Goal: Task Accomplishment & Management: Complete application form

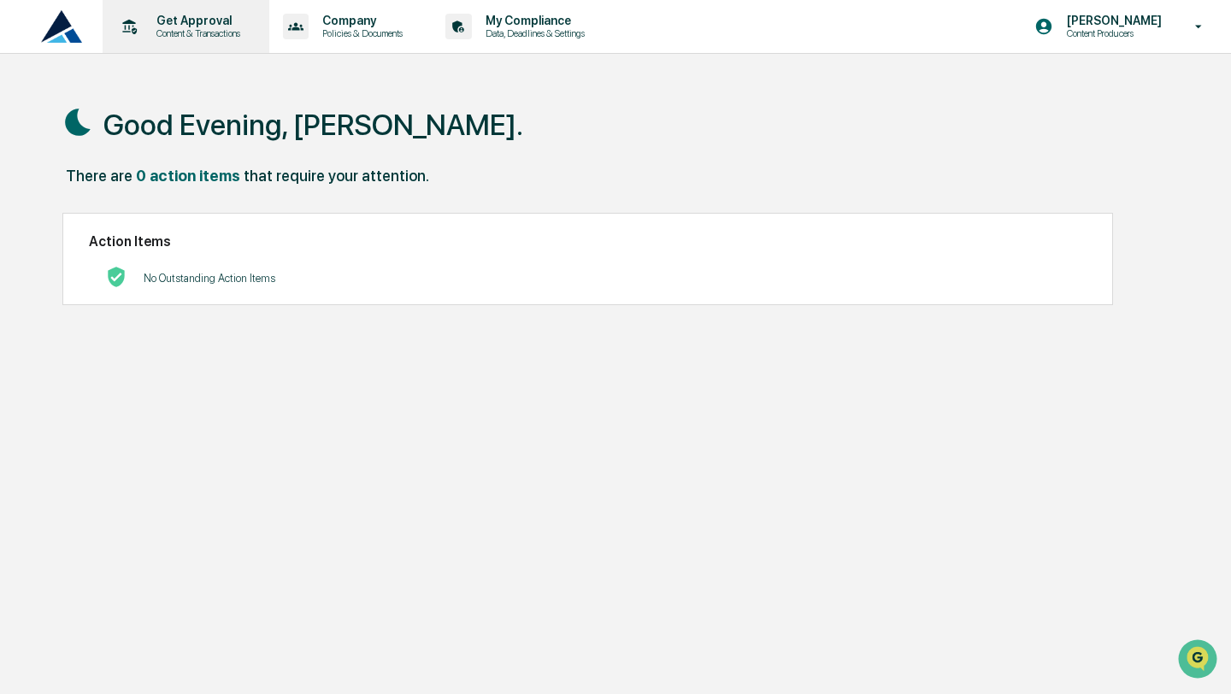
click at [202, 14] on p "Get Approval" at bounding box center [196, 21] width 106 height 14
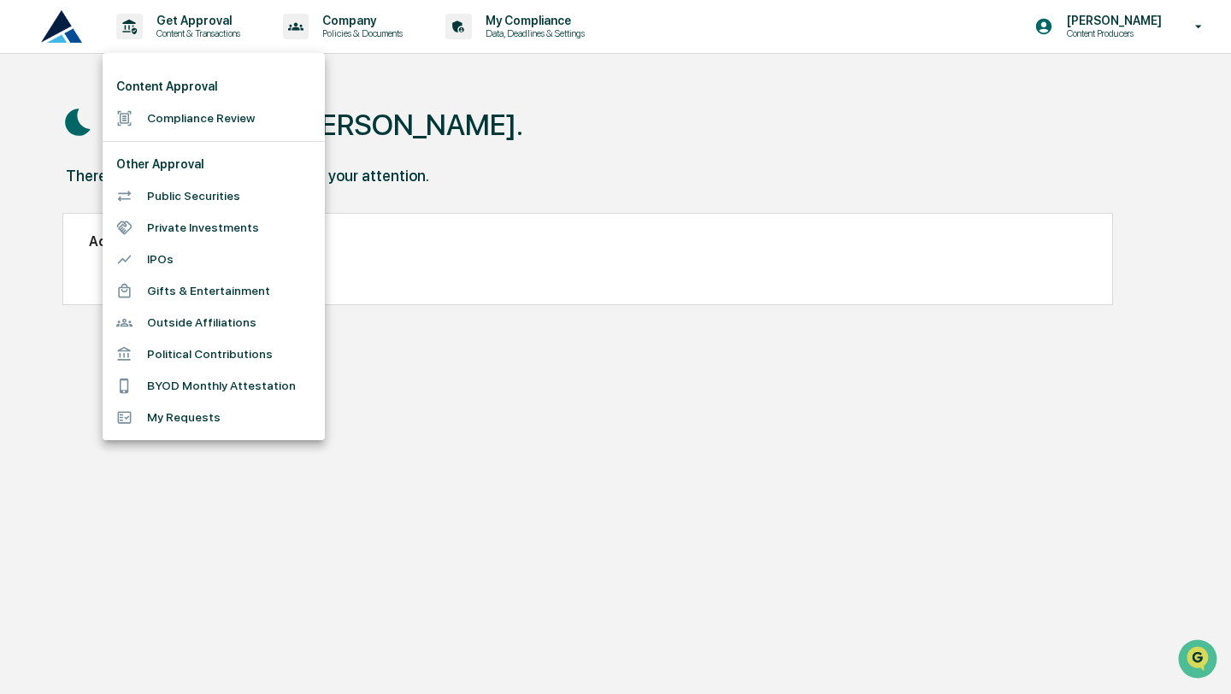
click at [193, 119] on li "Compliance Review" at bounding box center [214, 119] width 222 height 32
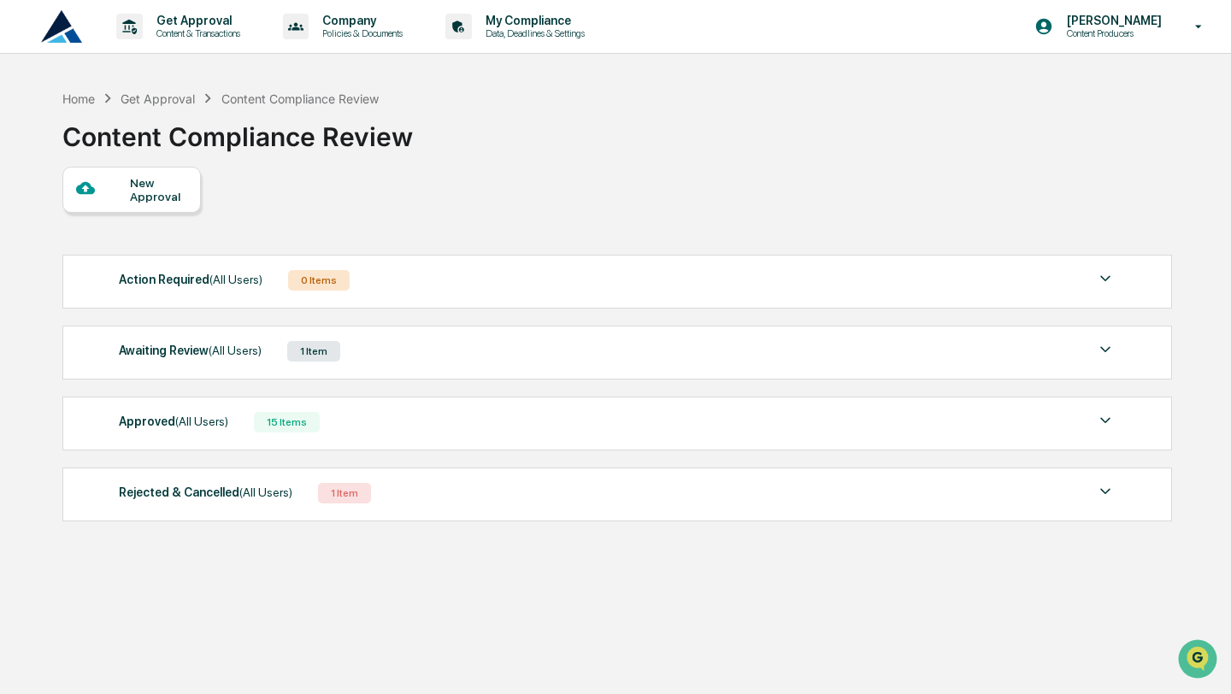
click at [369, 360] on div "Awaiting Review (All Users) 1 Item" at bounding box center [617, 351] width 997 height 24
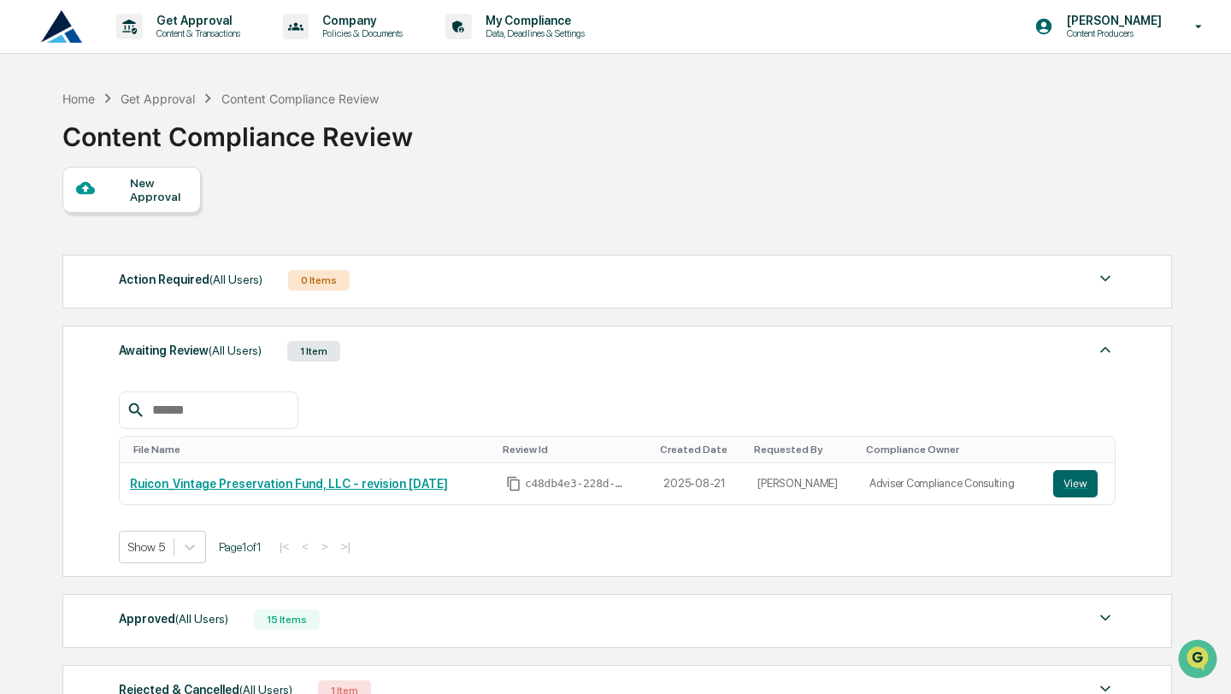
click at [130, 190] on div "New Approval" at bounding box center [158, 189] width 57 height 27
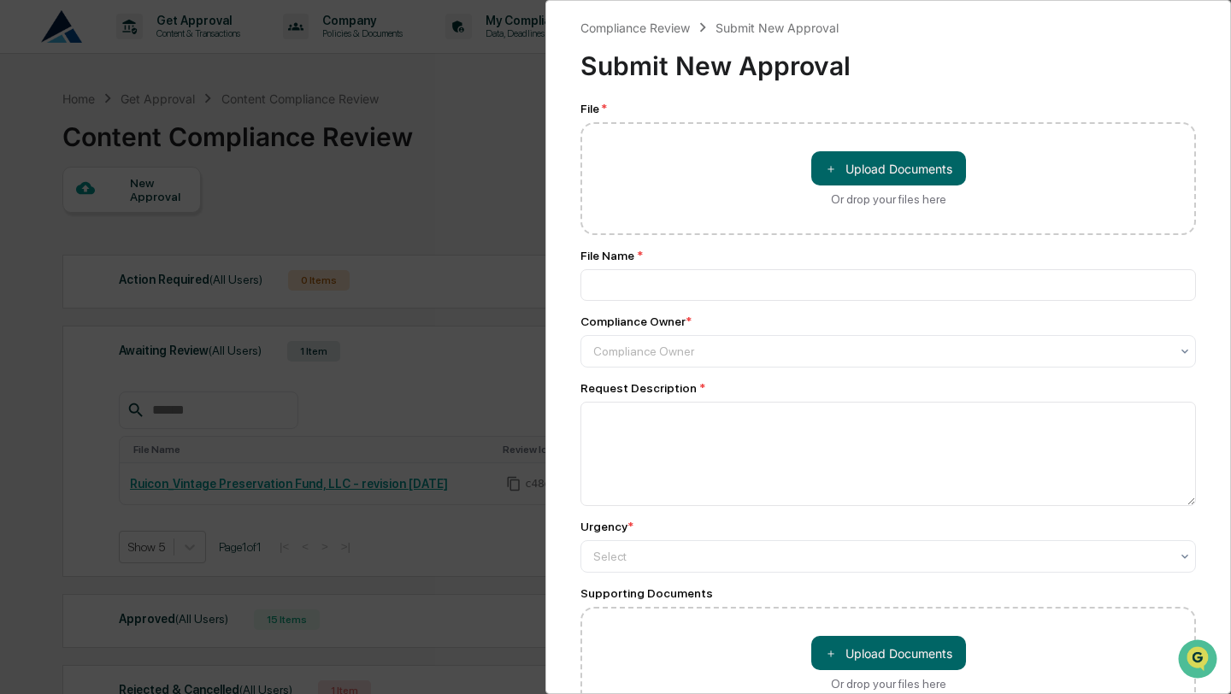
click at [428, 405] on div "Compliance Review Submit New Approval Submit New Approval File * ＋ Upload Docum…" at bounding box center [615, 347] width 1231 height 694
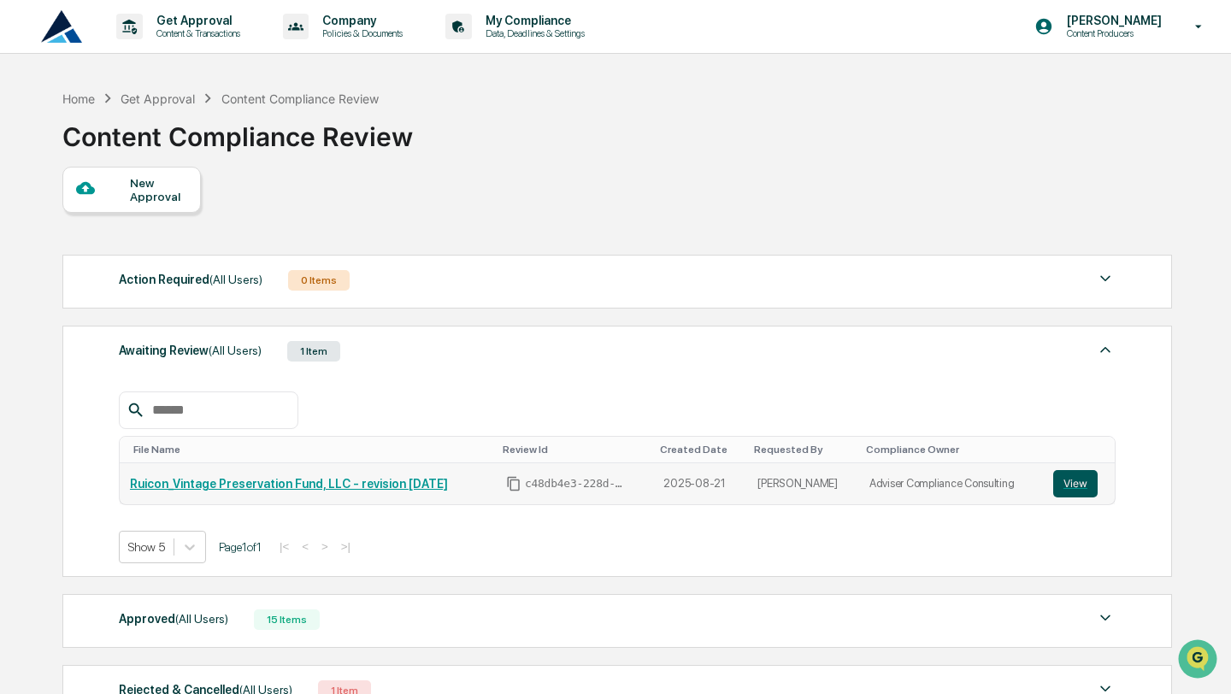
click at [1079, 487] on button "View" at bounding box center [1076, 483] width 44 height 27
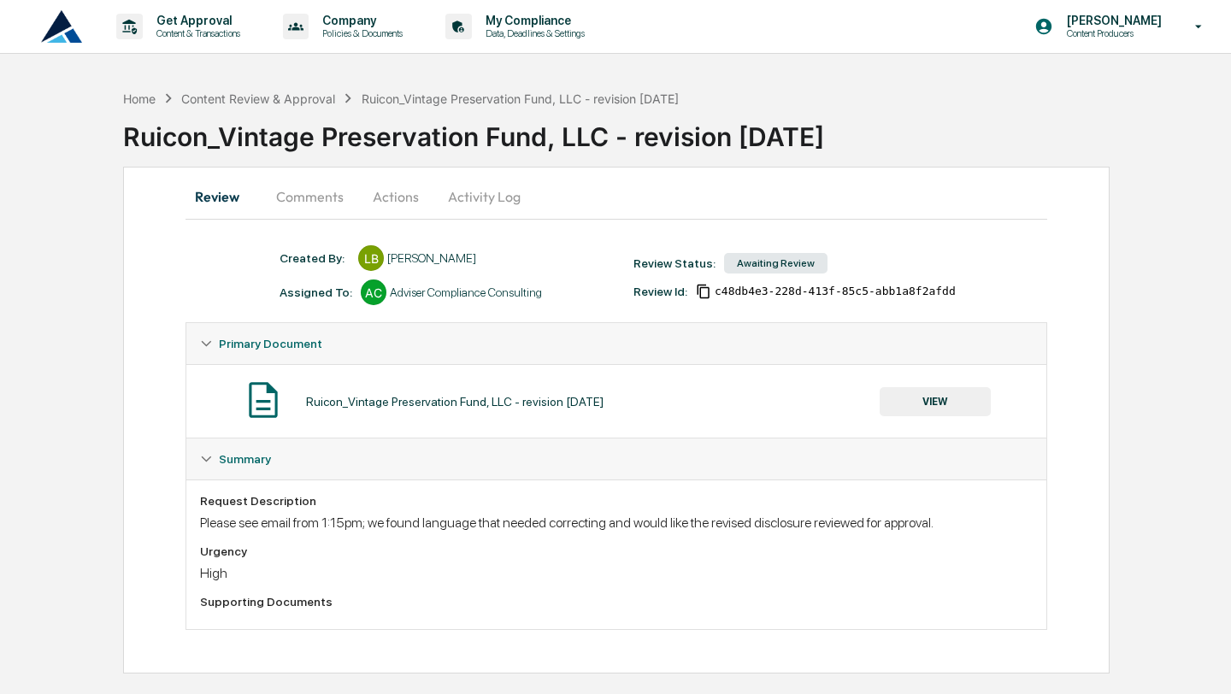
click at [326, 188] on button "Comments" at bounding box center [310, 196] width 95 height 41
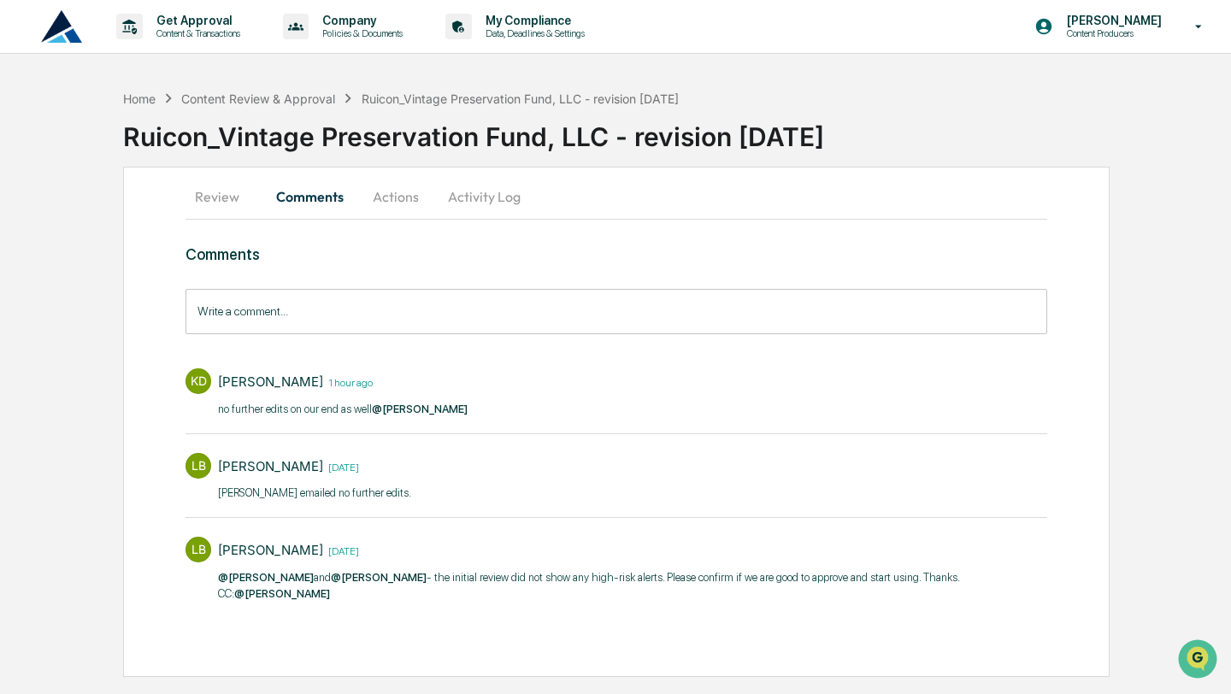
click at [214, 204] on button "Review" at bounding box center [224, 196] width 77 height 41
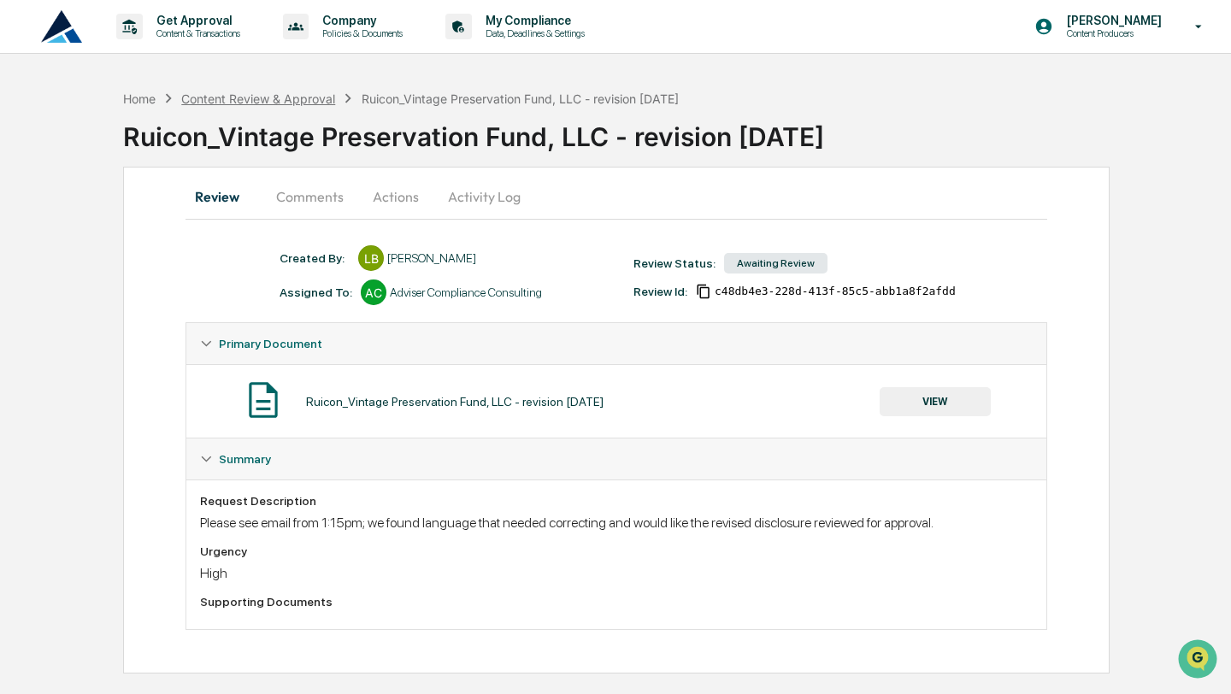
click at [216, 92] on div "Content Review & Approval" at bounding box center [258, 99] width 154 height 15
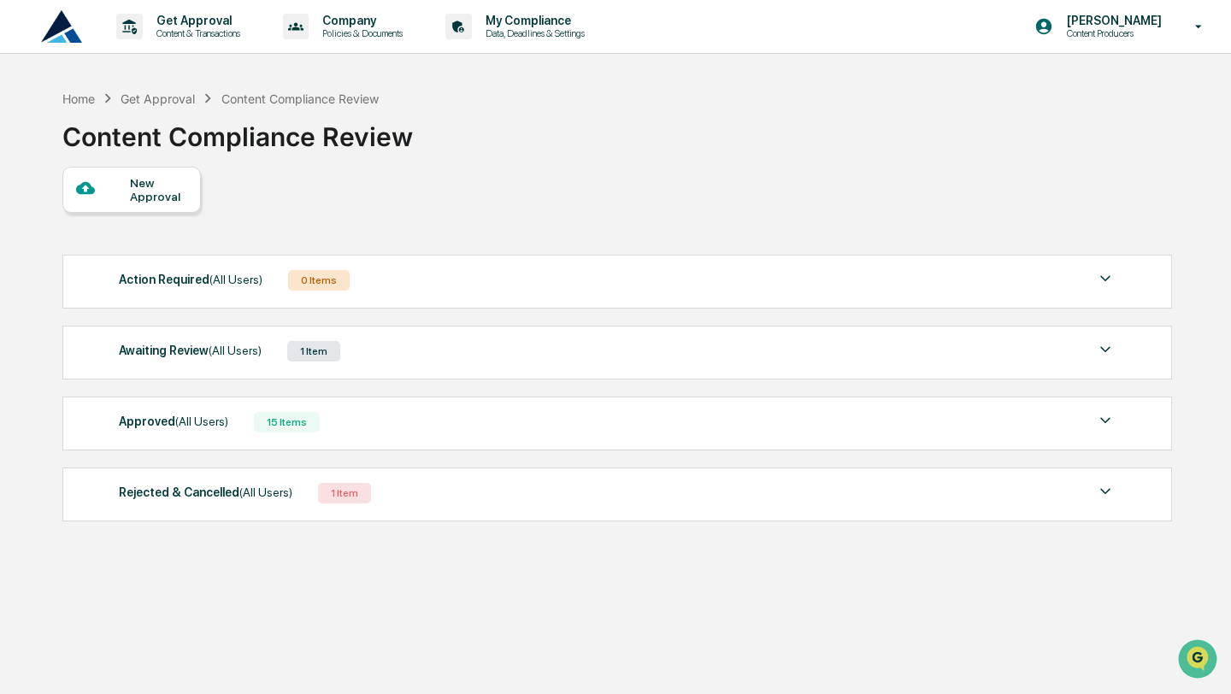
click at [118, 210] on div "New Approval" at bounding box center [131, 190] width 139 height 46
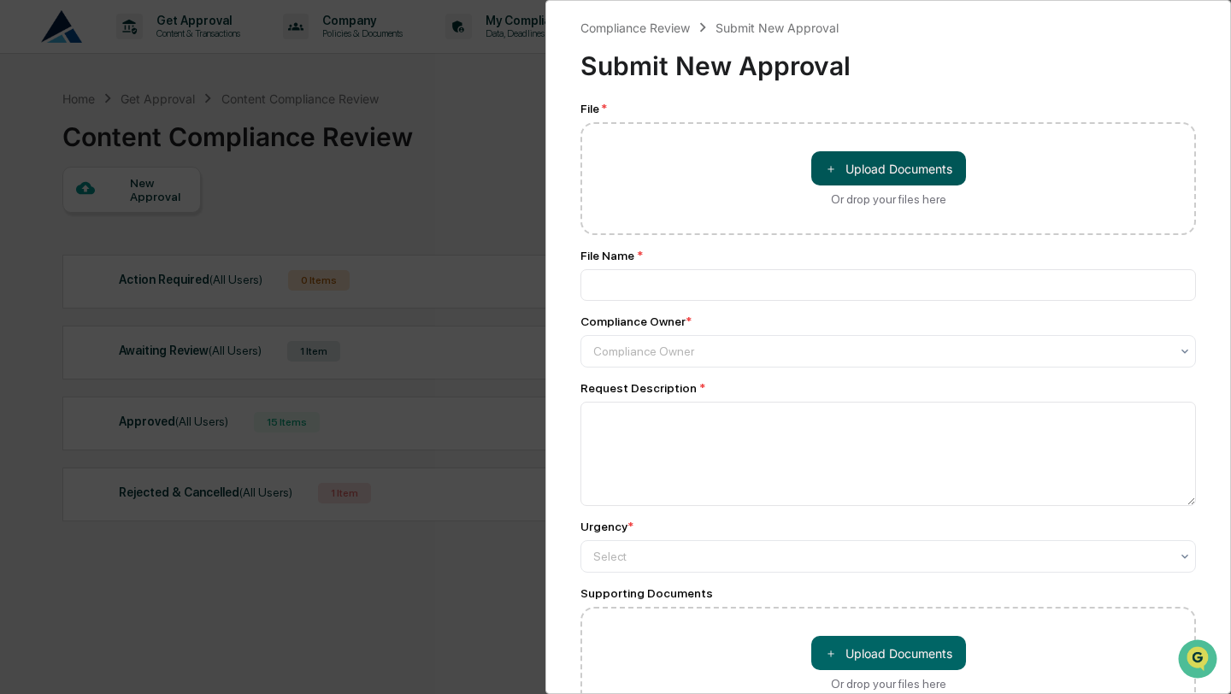
click at [880, 177] on button "＋ Upload Documents" at bounding box center [889, 168] width 155 height 34
type input "**********"
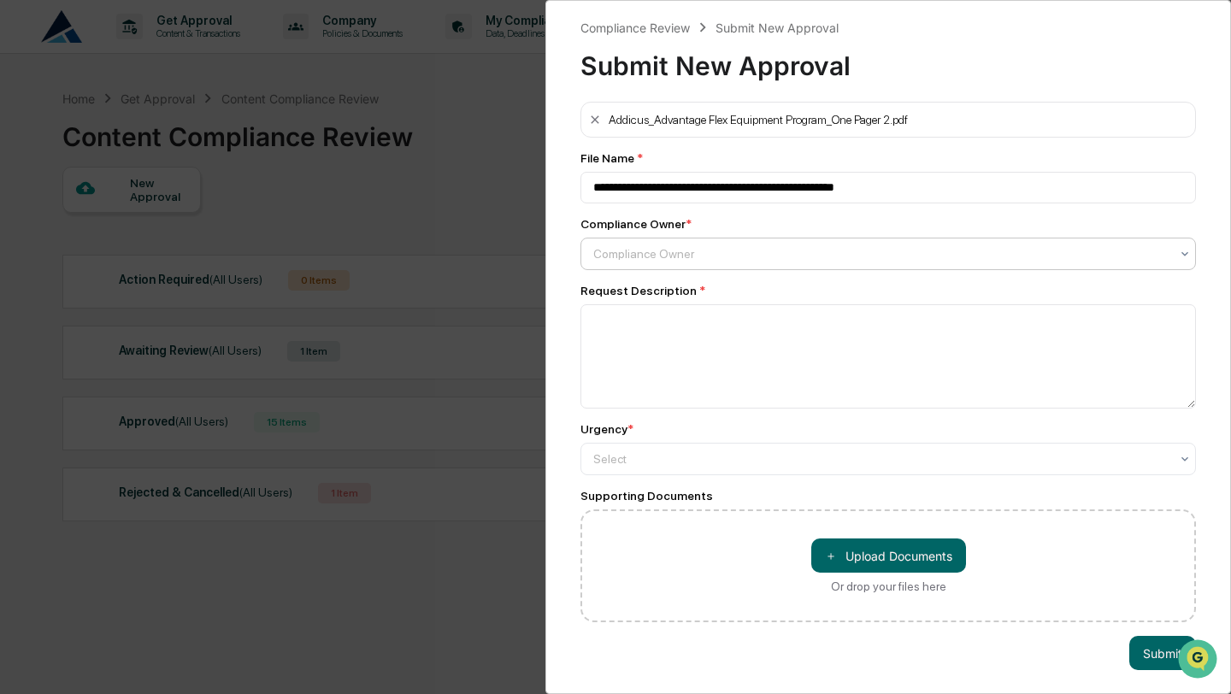
click at [704, 251] on div at bounding box center [881, 253] width 576 height 17
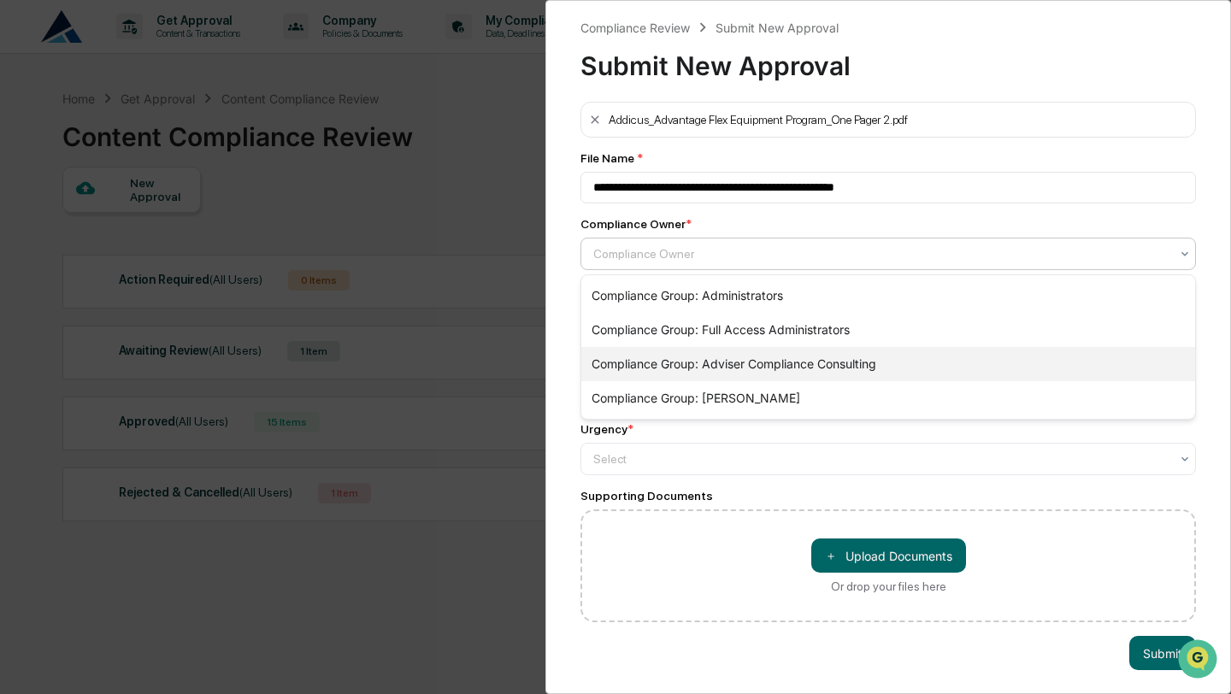
click at [727, 363] on div "Compliance Group: Adviser Compliance Consulting" at bounding box center [889, 364] width 614 height 34
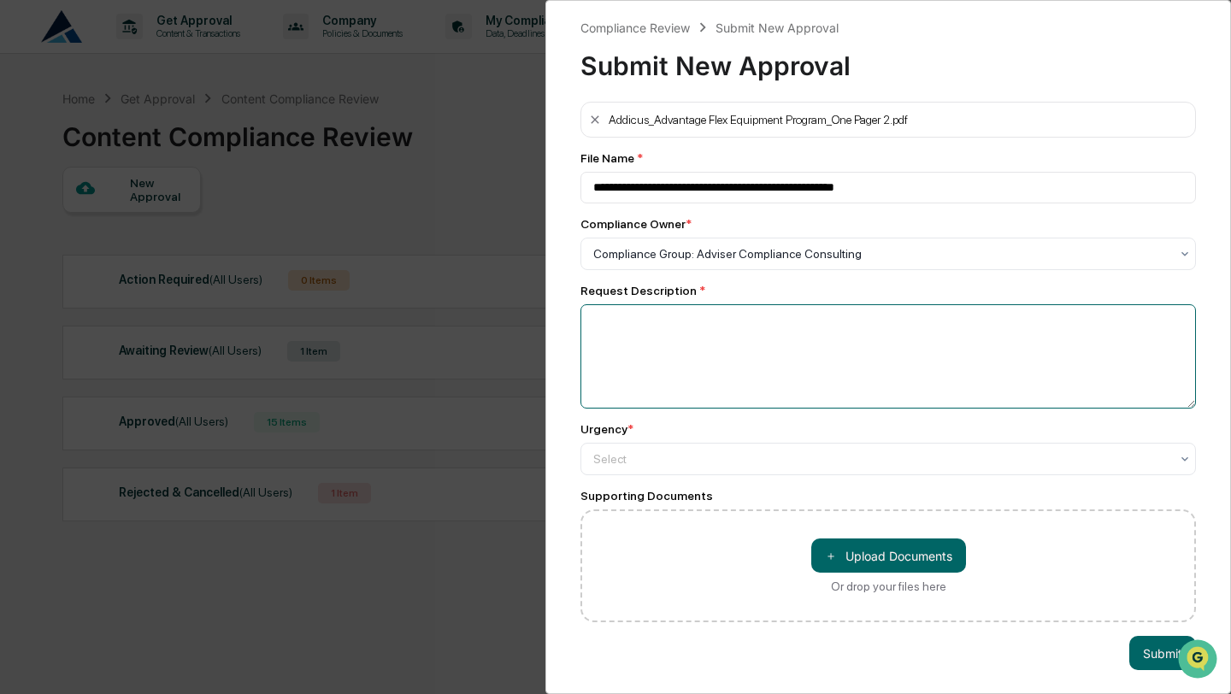
click at [678, 349] on textarea at bounding box center [889, 356] width 616 height 104
type textarea "*"
type textarea "**********"
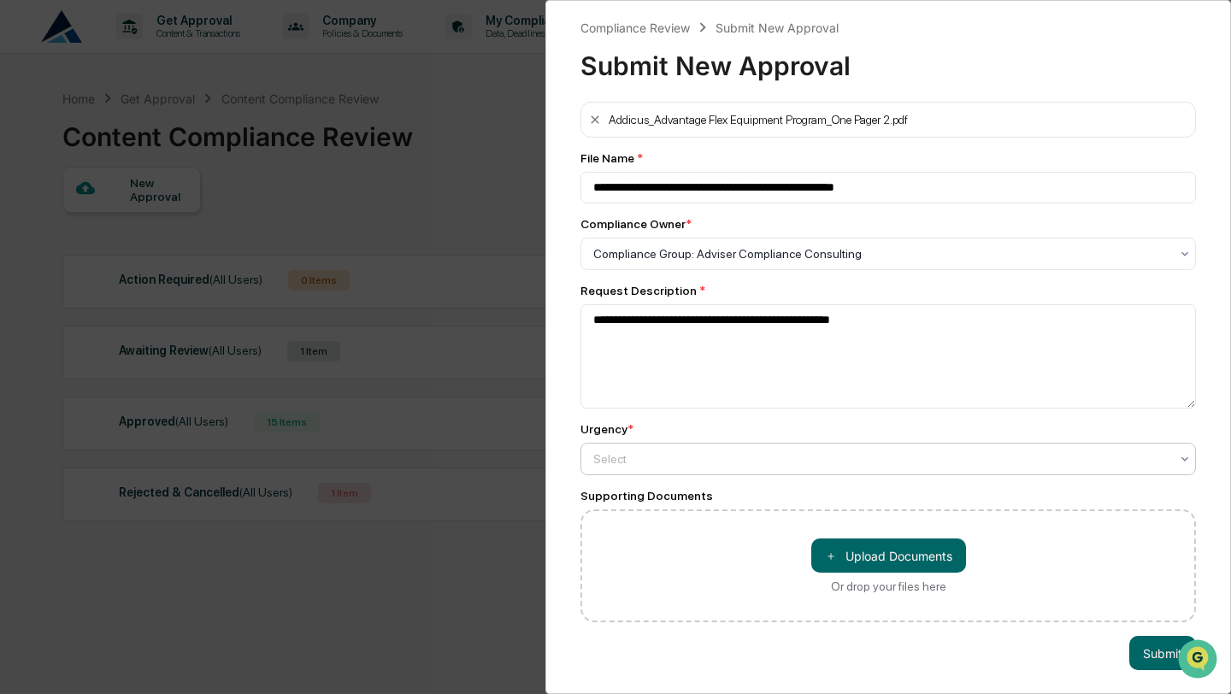
click at [722, 263] on div at bounding box center [881, 253] width 576 height 17
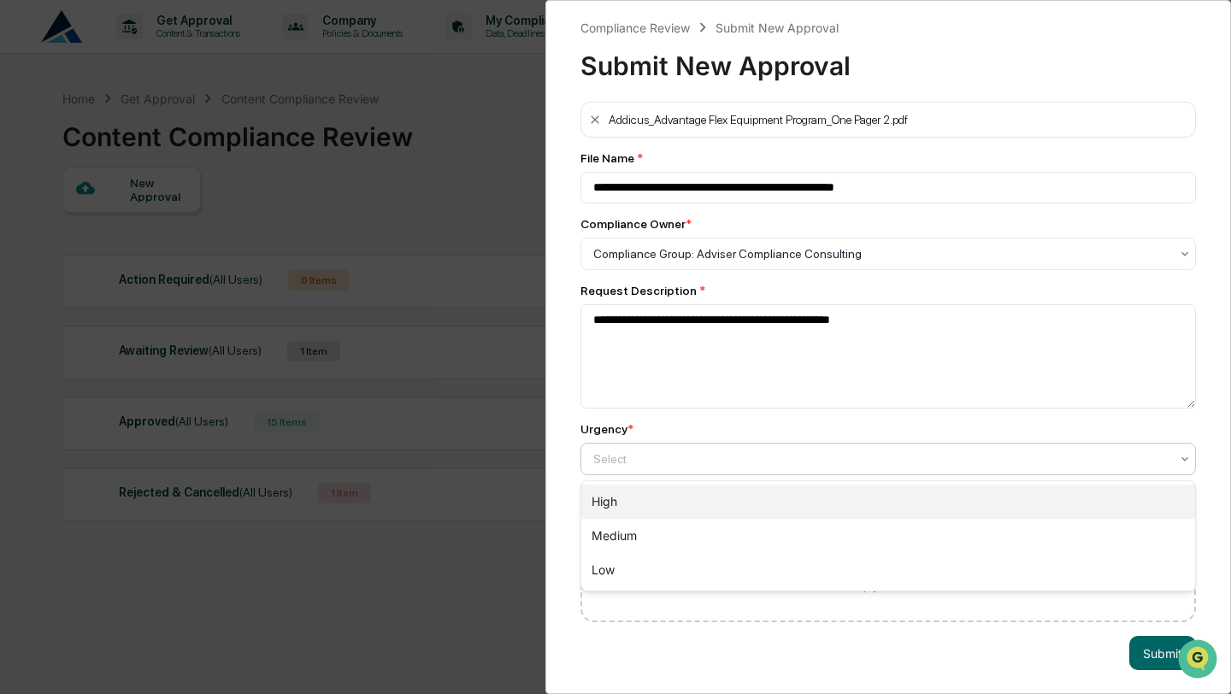
click at [705, 502] on div "High" at bounding box center [889, 502] width 614 height 34
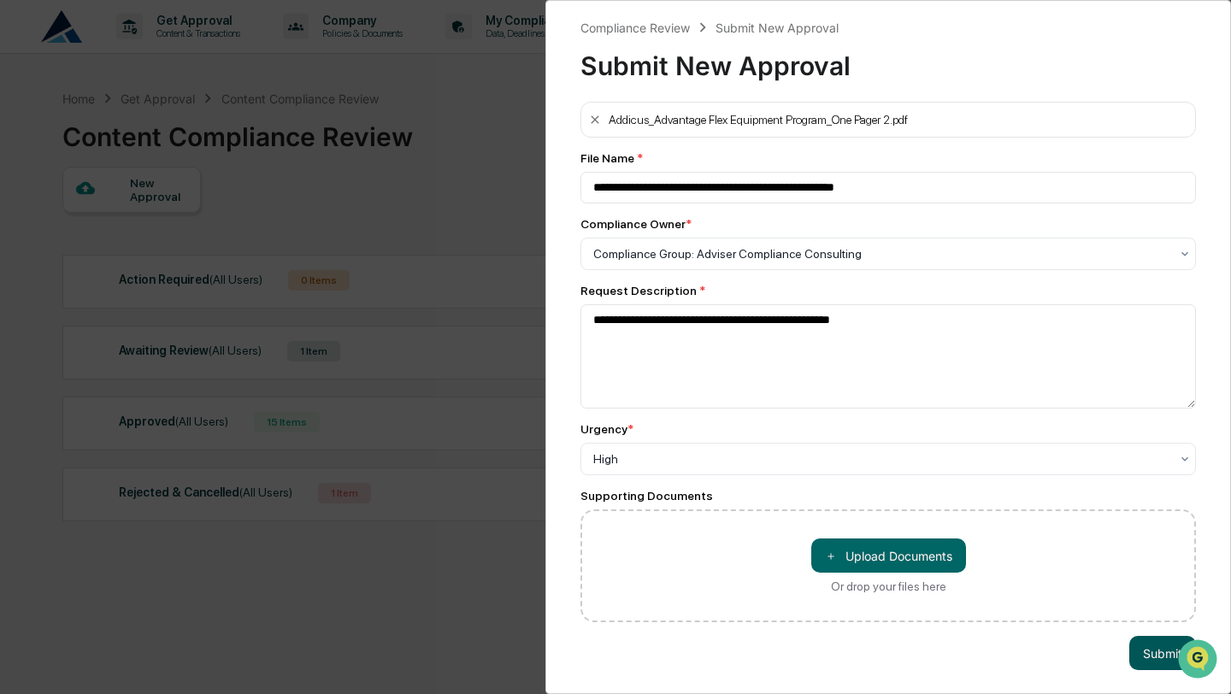
click at [1142, 652] on button "Submit" at bounding box center [1163, 653] width 67 height 34
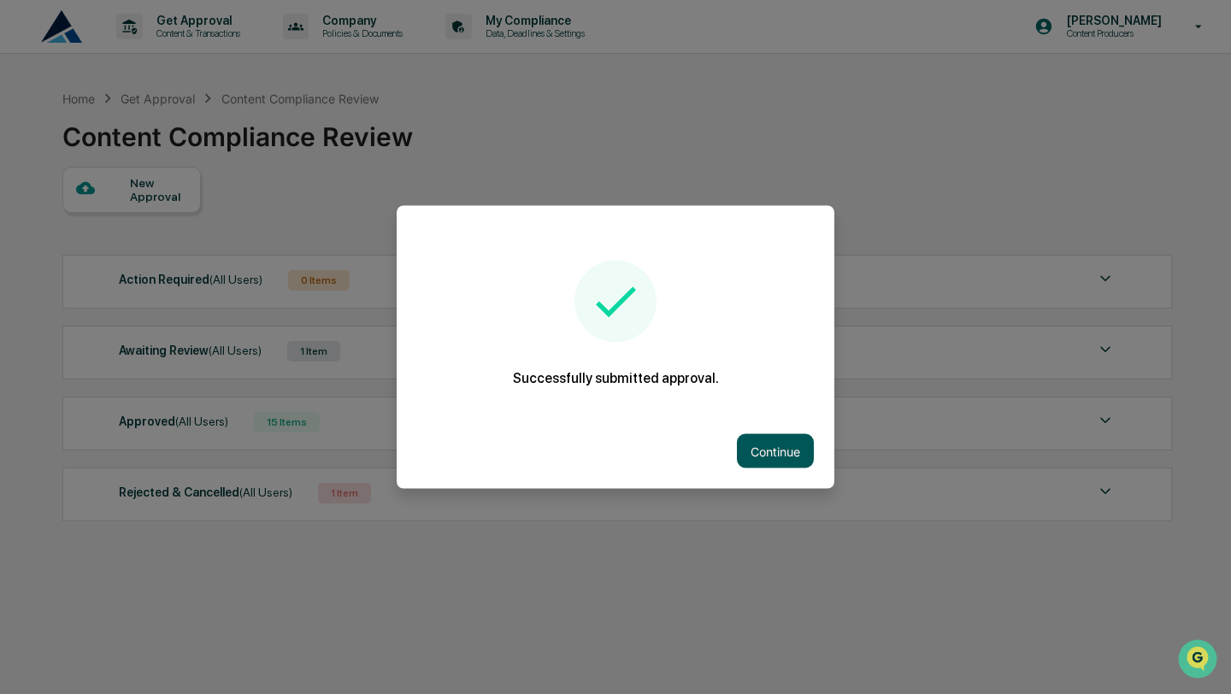
click at [794, 447] on button "Continue" at bounding box center [775, 451] width 77 height 34
